Goal: Task Accomplishment & Management: Manage account settings

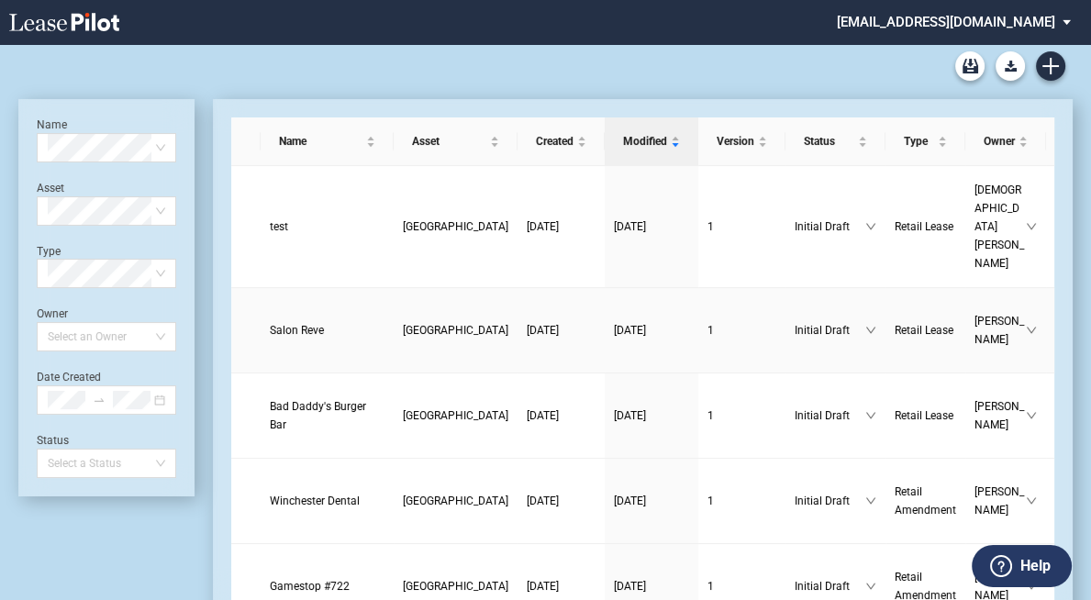
click at [403, 324] on span "[GEOGRAPHIC_DATA]" at bounding box center [456, 330] width 106 height 13
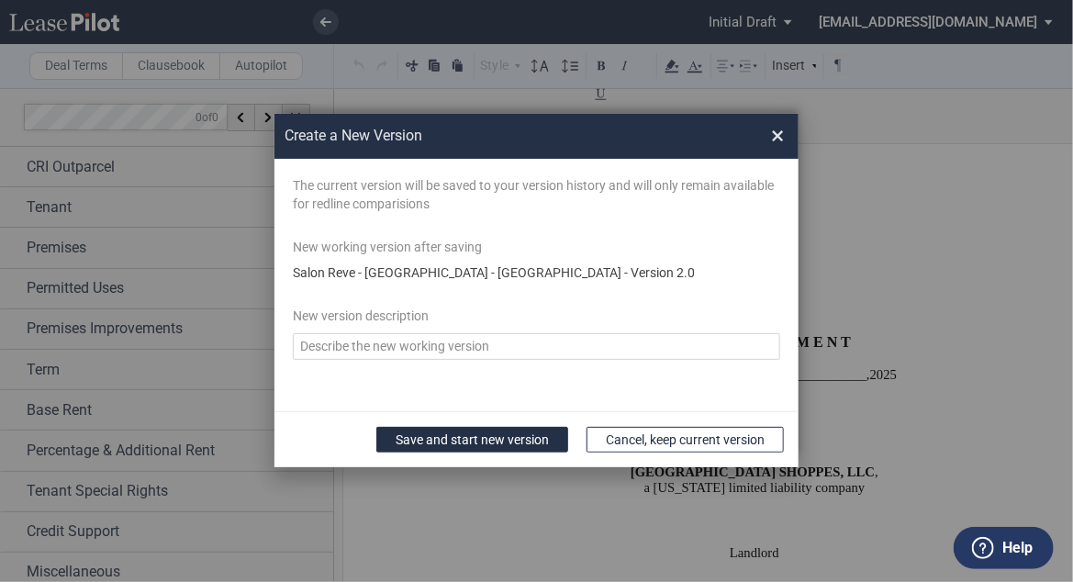
drag, startPoint x: 777, startPoint y: 137, endPoint x: 297, endPoint y: 270, distance: 498.1
click at [778, 136] on span "×" at bounding box center [777, 135] width 13 height 29
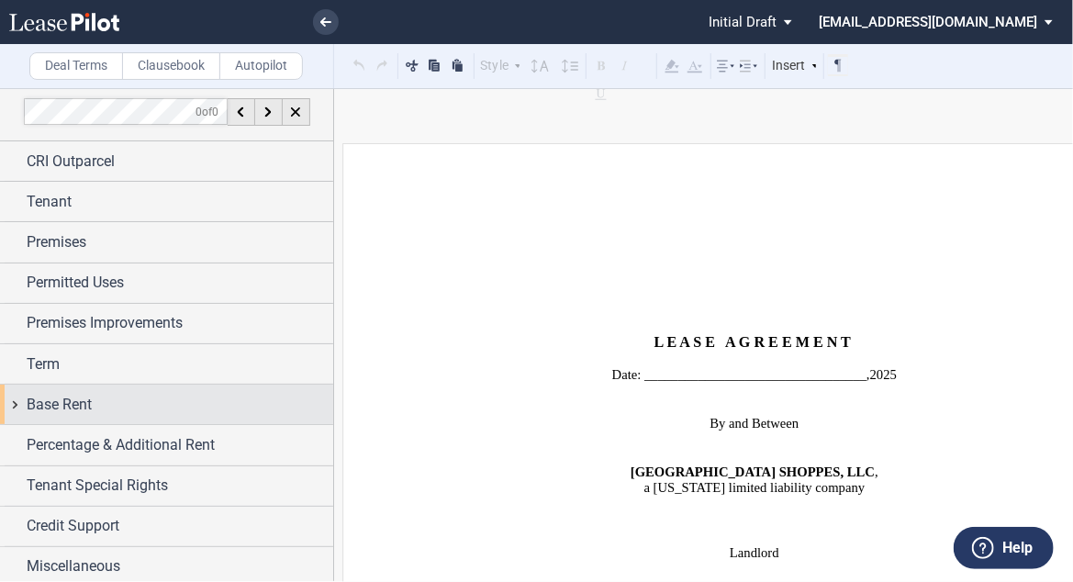
scroll to position [8, 0]
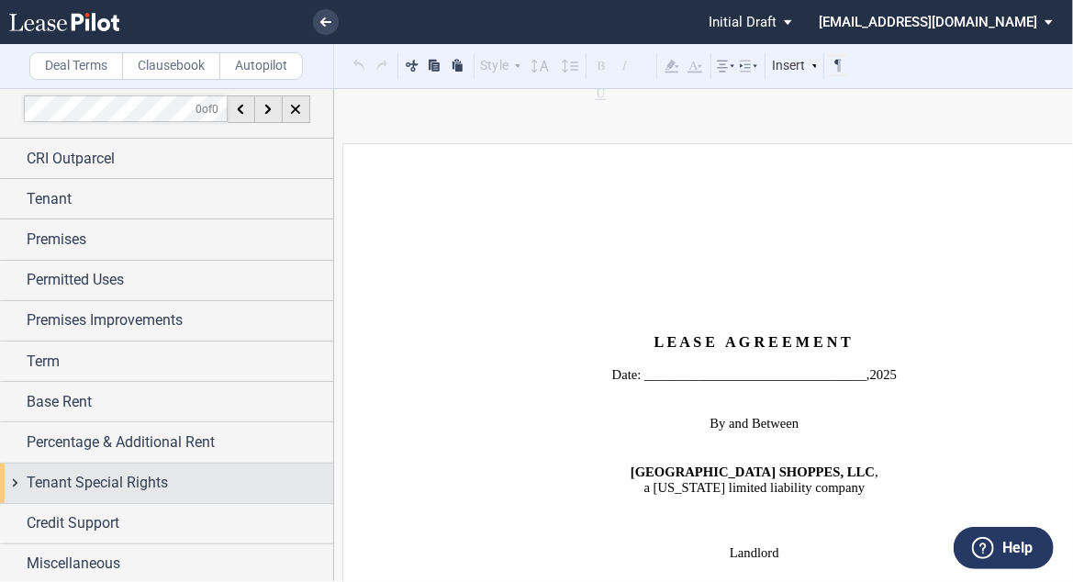
click at [147, 474] on span "Tenant Special Rights" at bounding box center [97, 483] width 141 height 22
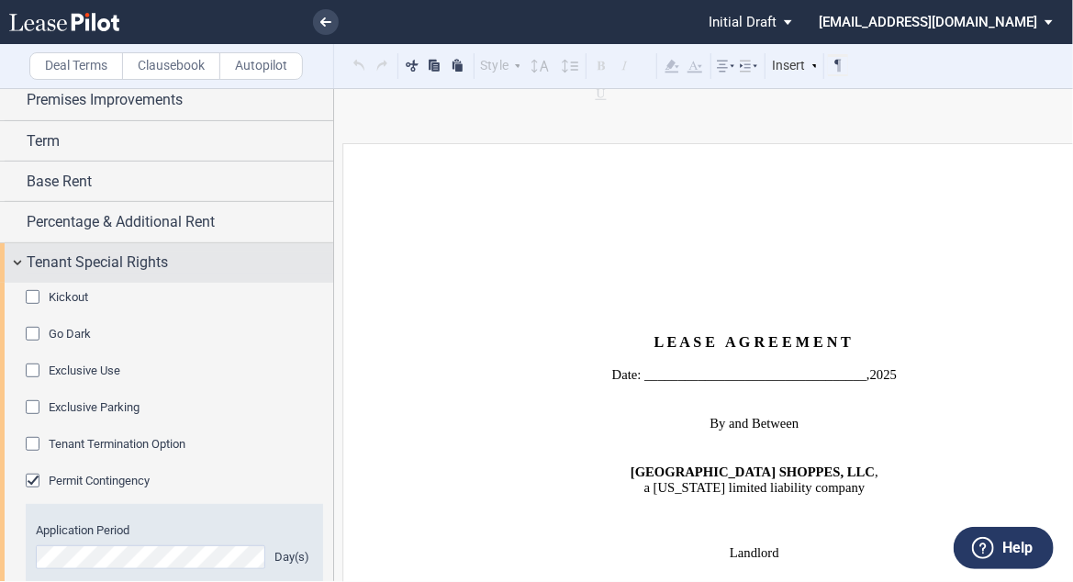
click at [84, 264] on span "Tenant Special Rights" at bounding box center [97, 262] width 141 height 22
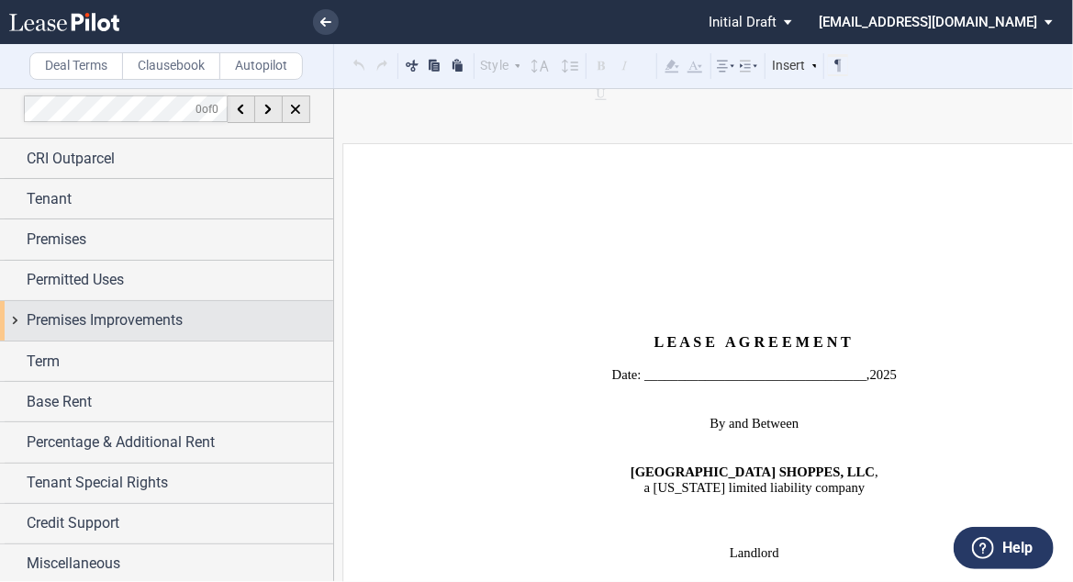
click at [147, 322] on span "Premises Improvements" at bounding box center [105, 320] width 156 height 22
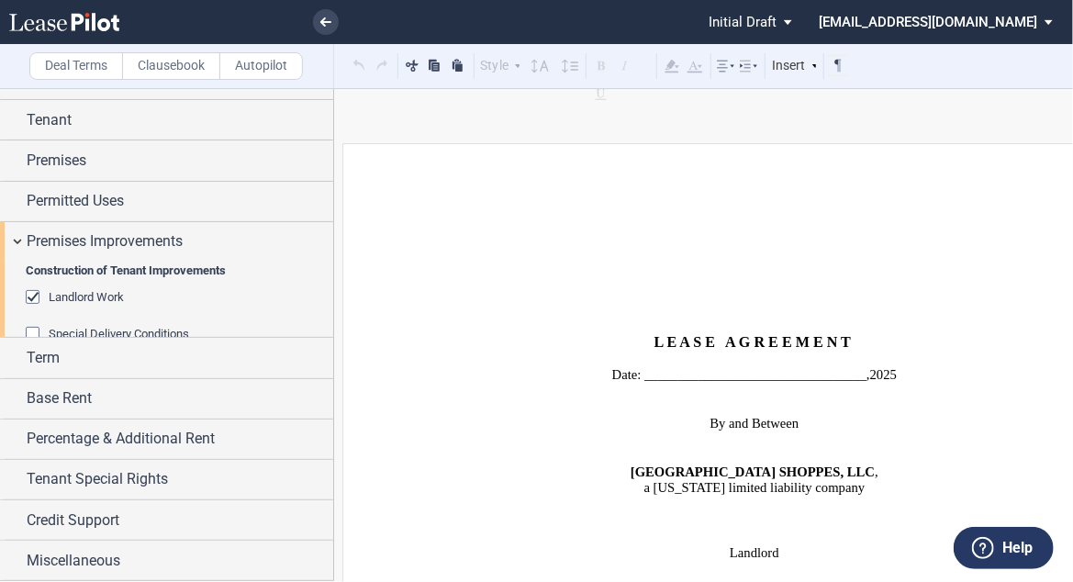
scroll to position [229, 0]
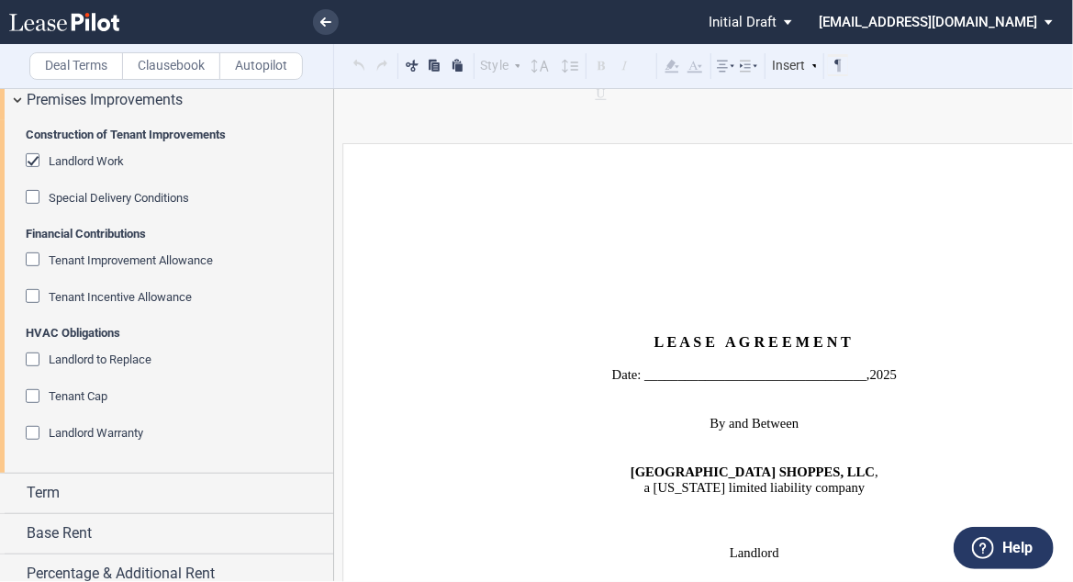
click at [135, 295] on span "Tenant Incentive Allowance" at bounding box center [120, 297] width 143 height 14
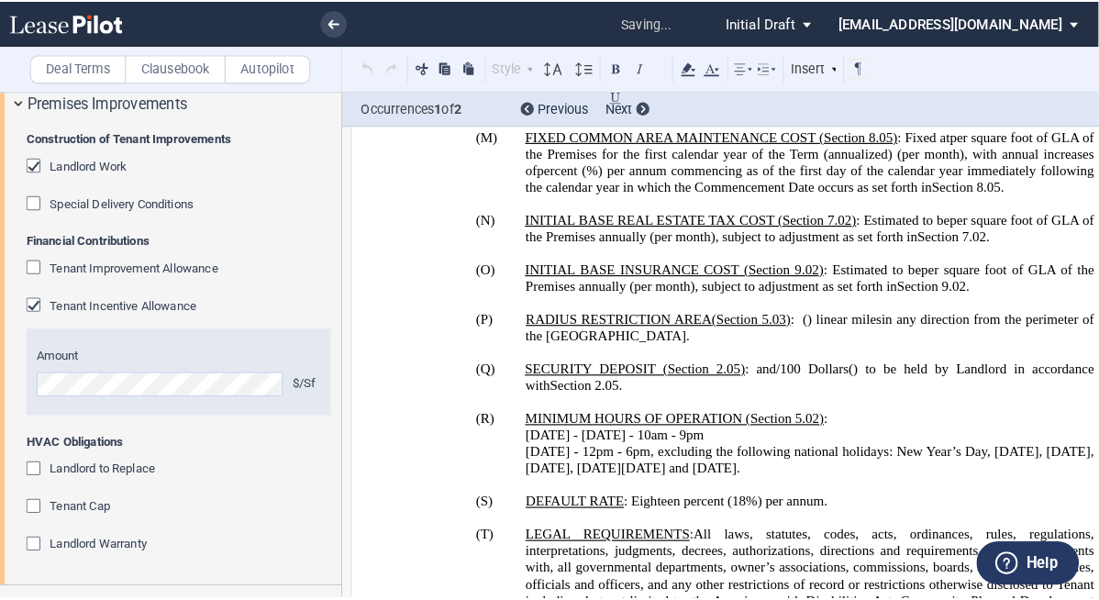
scroll to position [2862, 0]
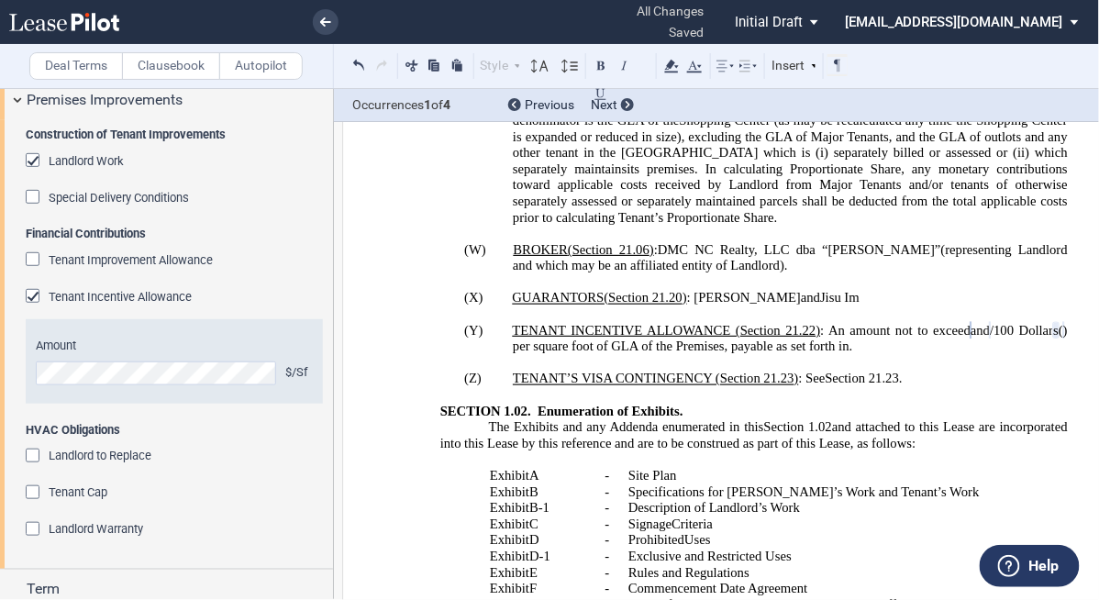
click at [943, 322] on span ") per square foot of GLA of the Premises, payable as set forth in" at bounding box center [792, 337] width 559 height 31
drag, startPoint x: 957, startPoint y: 269, endPoint x: 884, endPoint y: 270, distance: 73.4
click at [884, 322] on span ": An amount not to exceed" at bounding box center [896, 330] width 151 height 16
drag, startPoint x: 661, startPoint y: 291, endPoint x: 868, endPoint y: 291, distance: 207.4
click at [868, 322] on span ") per square foot of GLA of the Premises, payable as set forth in" at bounding box center [792, 337] width 559 height 31
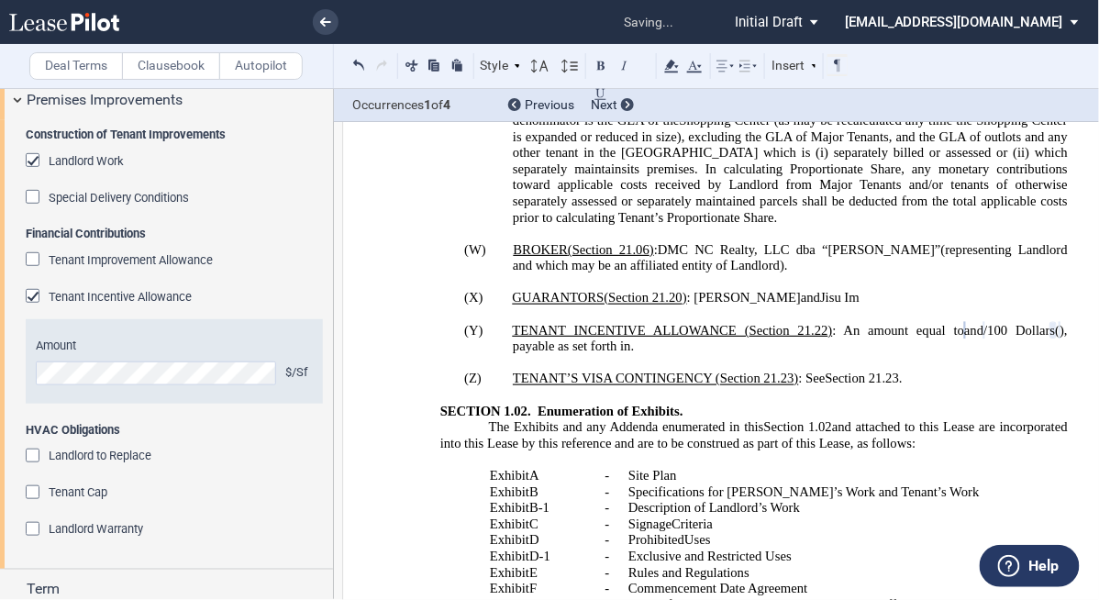
click at [635, 339] on span "." at bounding box center [633, 347] width 4 height 16
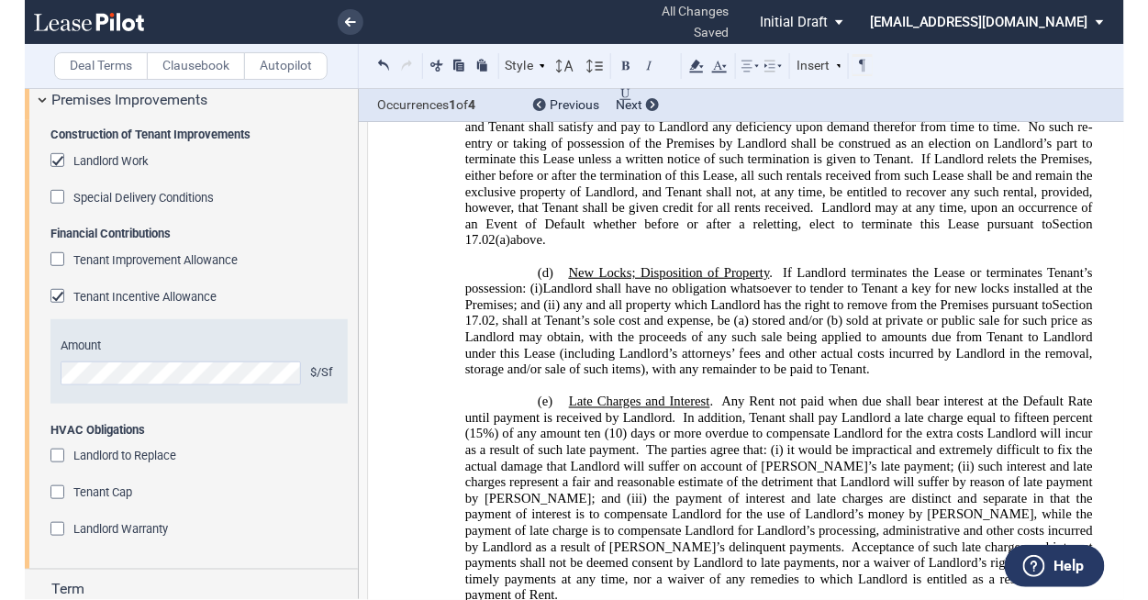
scroll to position [20630, 0]
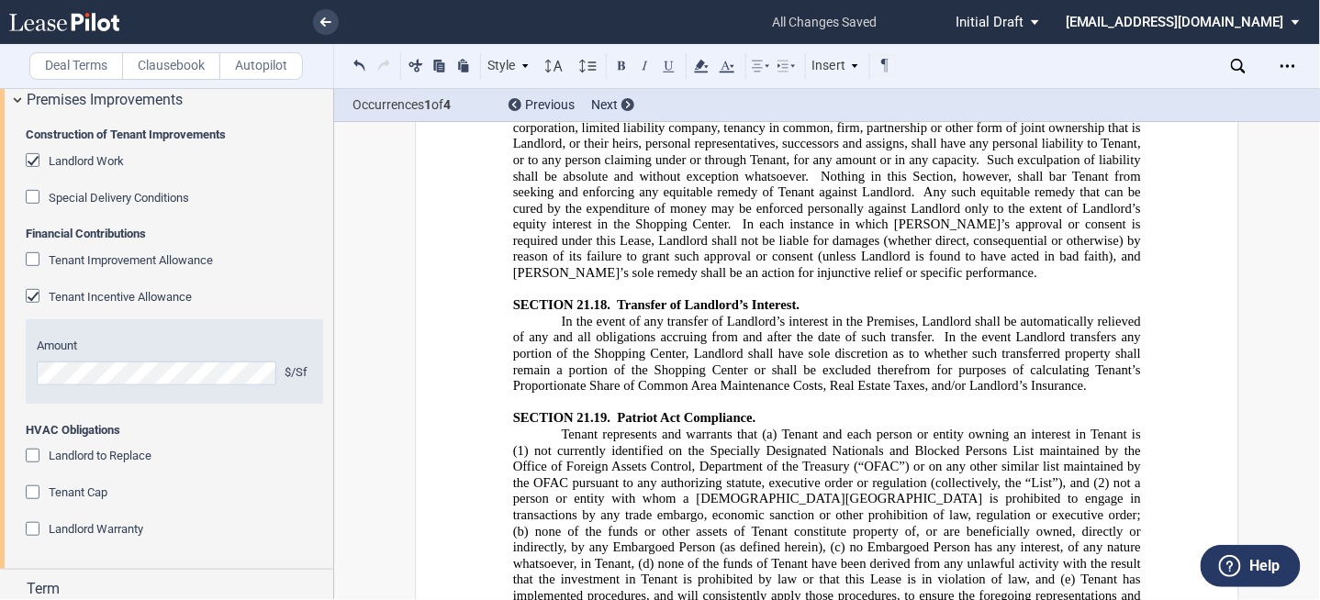
scroll to position [25674, 0]
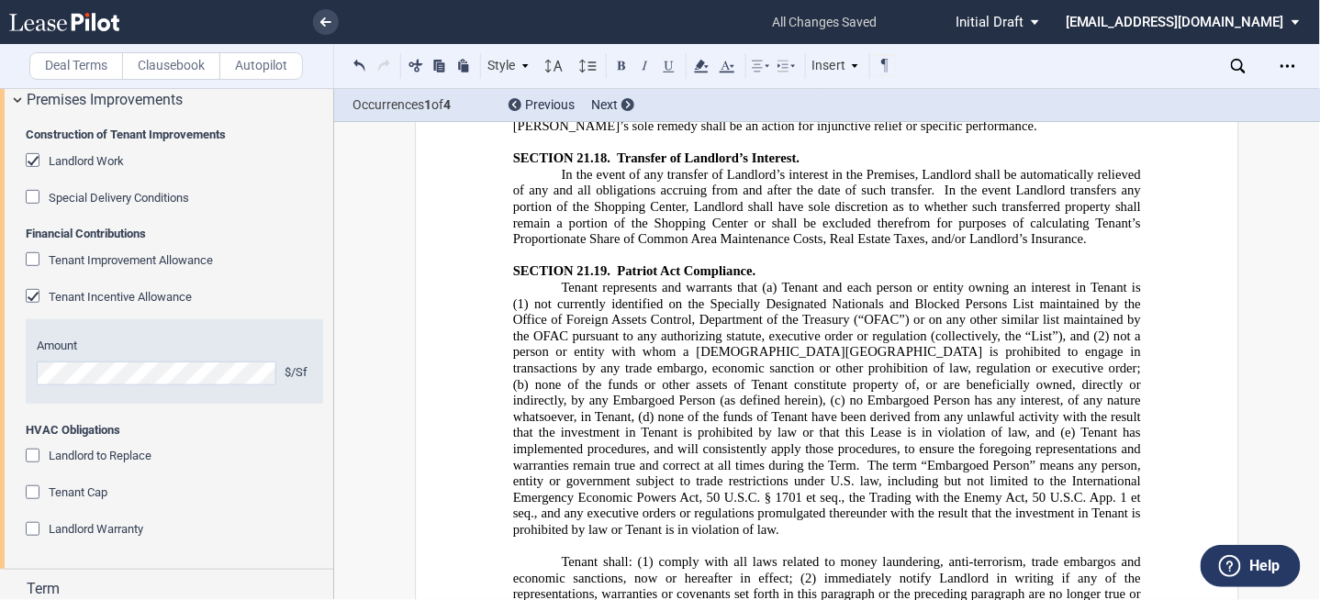
scroll to position [25821, 0]
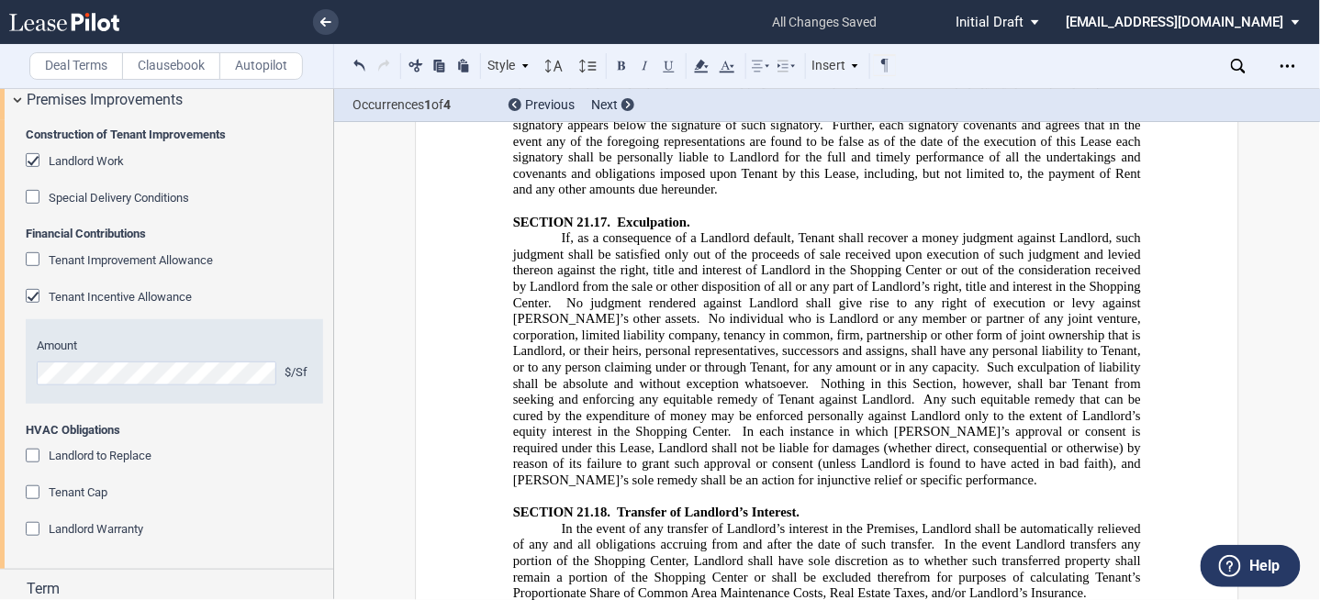
scroll to position [25454, 0]
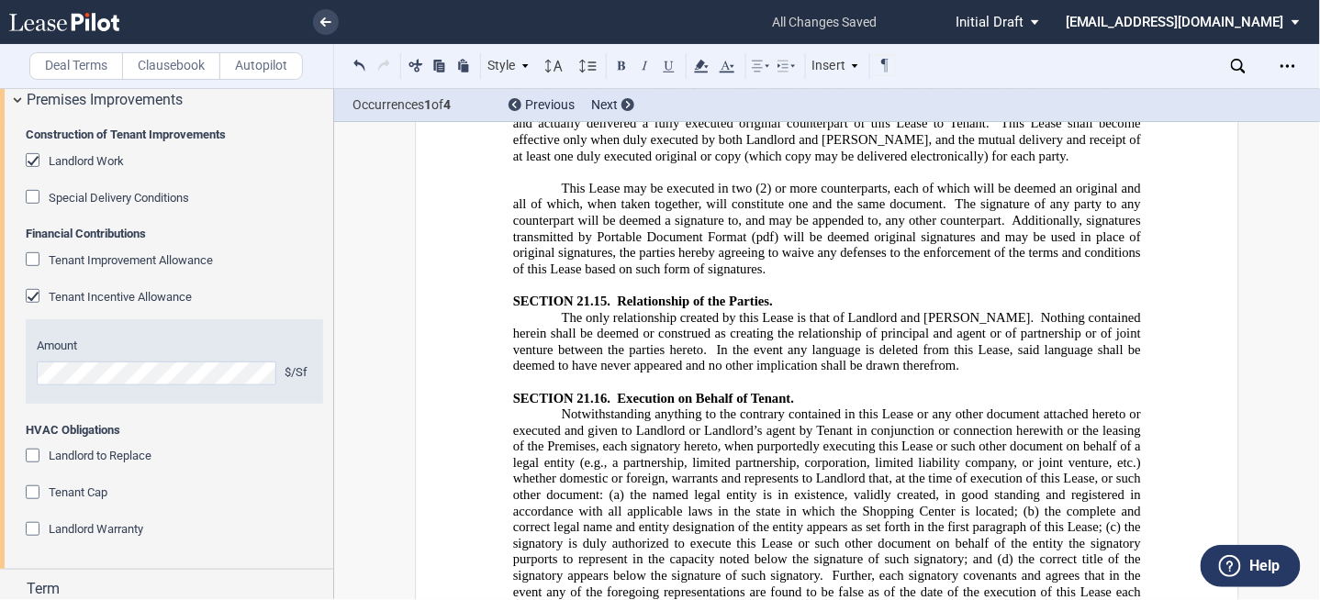
scroll to position [24556, 0]
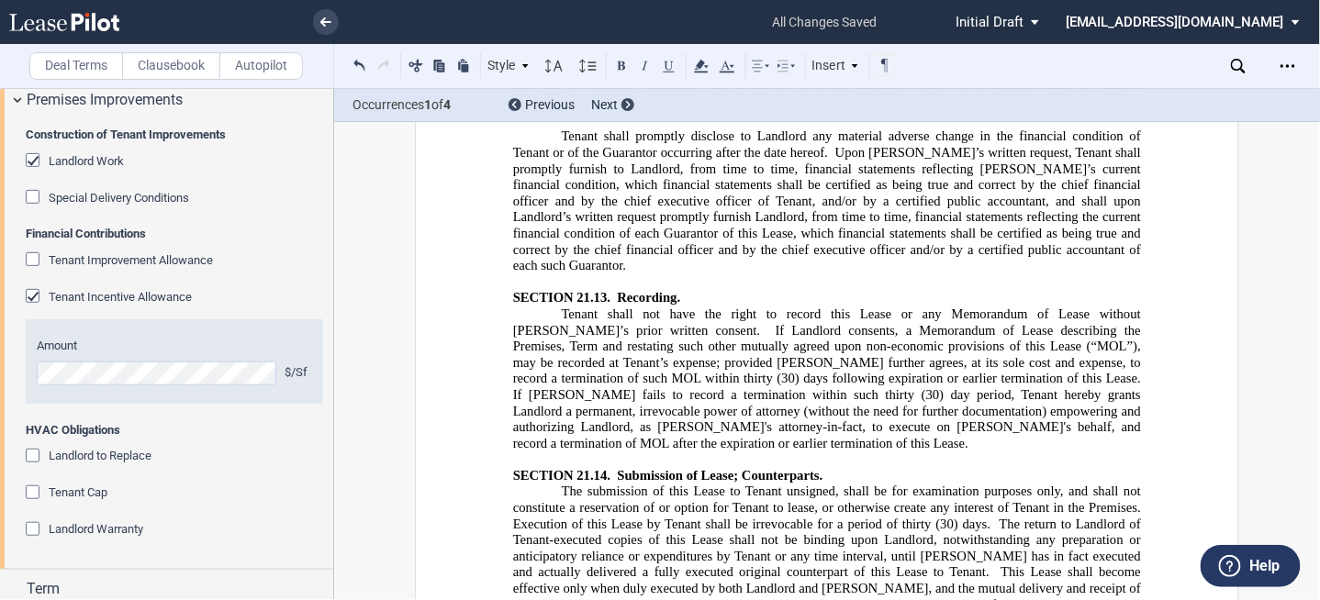
drag, startPoint x: 1313, startPoint y: 287, endPoint x: 1315, endPoint y: 277, distance: 10.3
click at [1315, 244] on div "Deal Terms Clausebook Autopilot Style ARTICLE I SECTION 1.01 (A) Subsection (a)…" at bounding box center [660, 344] width 1320 height 512
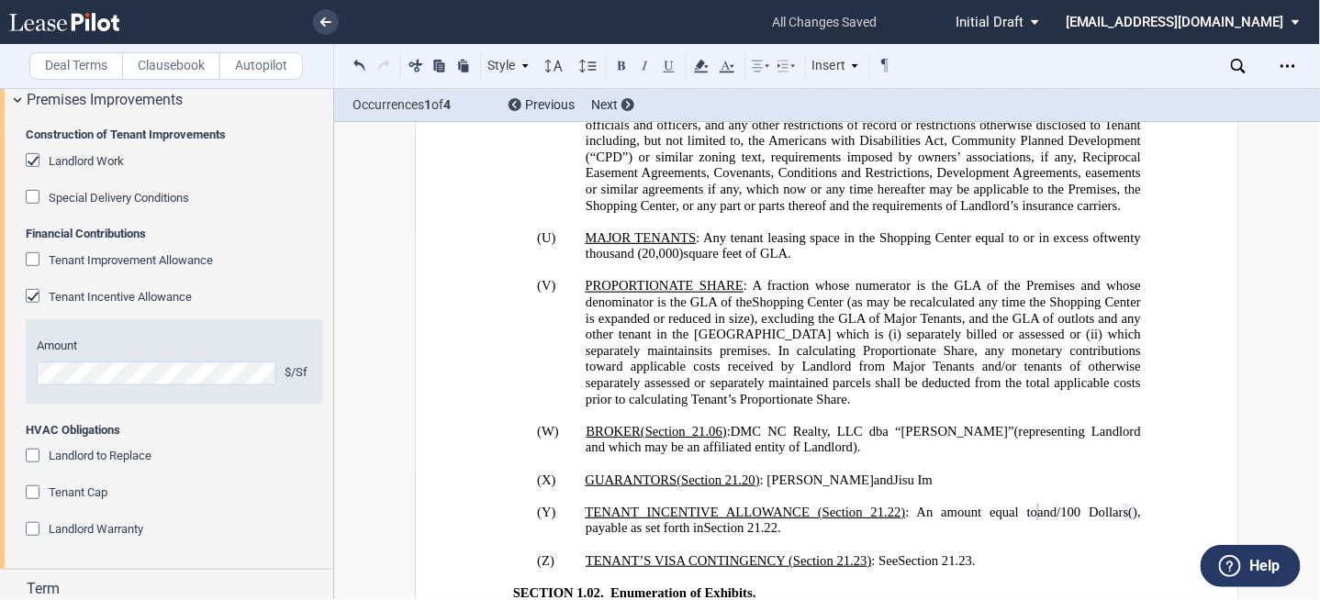
scroll to position [2937, 0]
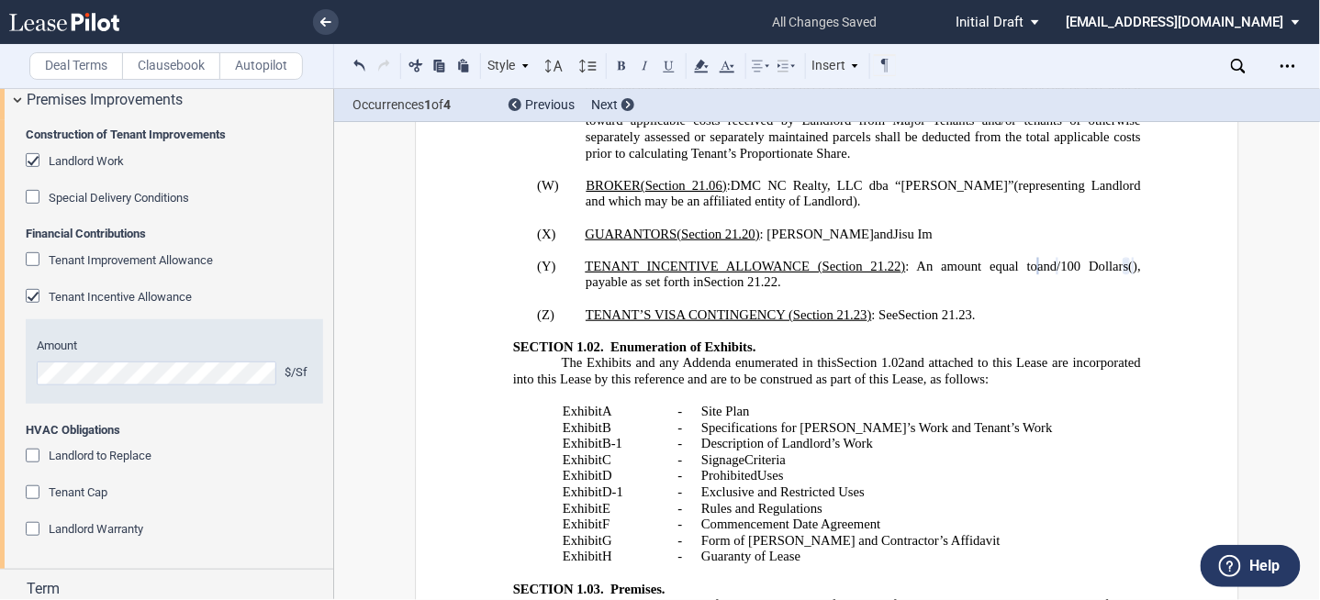
click at [1289, 68] on icon "Open Lease options menu" at bounding box center [1287, 66] width 15 height 15
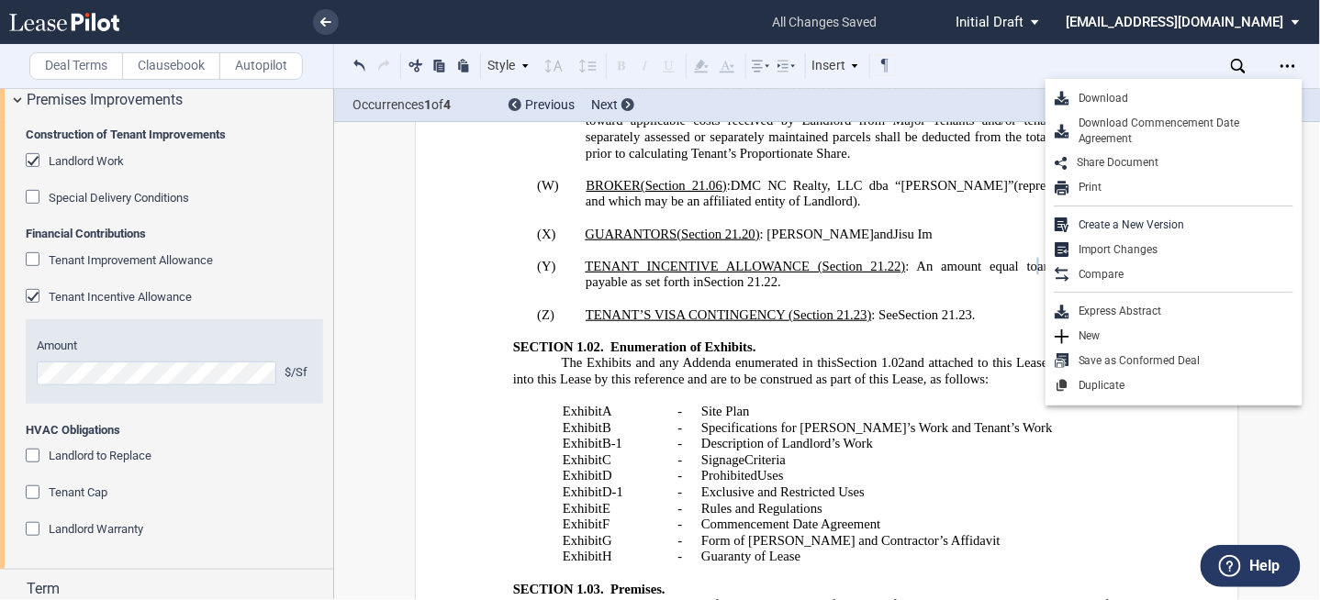
click at [1177, 98] on div "Download" at bounding box center [1181, 99] width 224 height 16
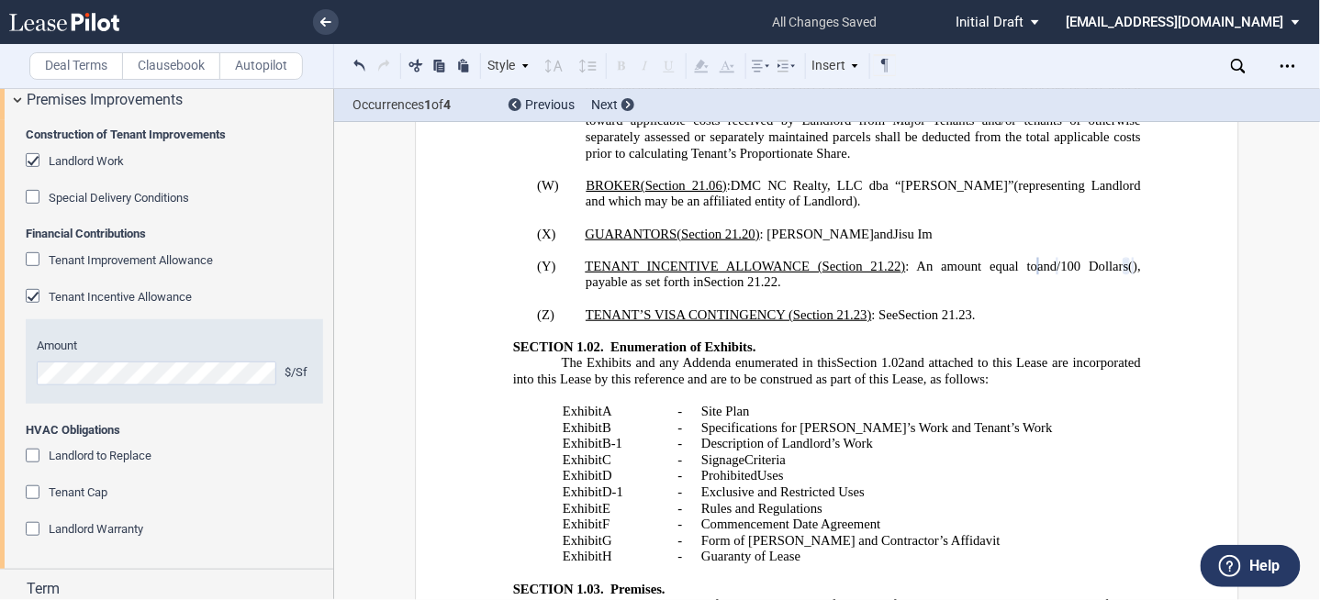
drag, startPoint x: 323, startPoint y: 27, endPoint x: 343, endPoint y: 19, distance: 21.5
click at [323, 27] on link at bounding box center [326, 22] width 26 height 26
